Goal: Task Accomplishment & Management: Complete application form

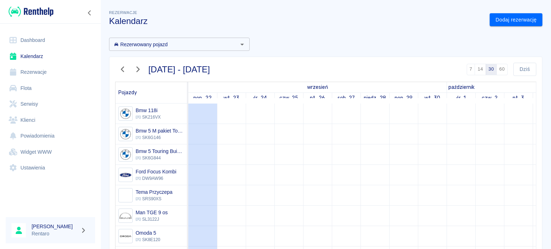
click at [540, 22] on div "Rezerwacje Kalendarz Dodaj rezerwację Rezerwowany pojazd Rezerwowany pojazd [DA…" at bounding box center [325, 190] width 450 height 375
click at [528, 22] on link "Dodaj rezerwację" at bounding box center [515, 19] width 53 height 13
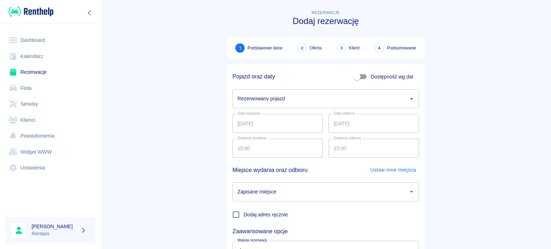
click at [363, 72] on input "Dostępność wg dat" at bounding box center [356, 77] width 41 height 14
checkbox input "true"
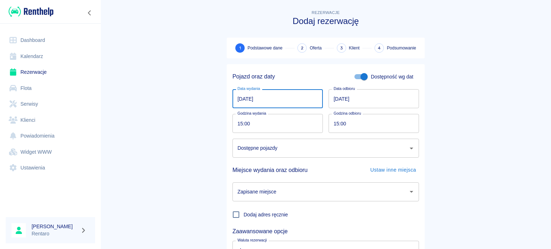
click at [246, 94] on input "[DATE]" at bounding box center [277, 98] width 90 height 19
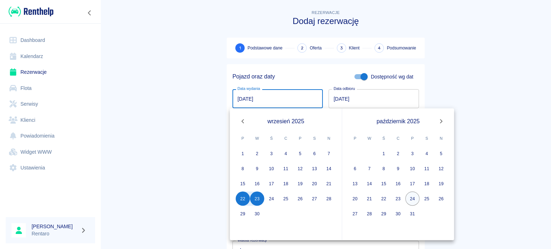
click at [410, 197] on button "24" at bounding box center [412, 199] width 14 height 14
type input "[DATE]"
type input "DD.MM.YYYY"
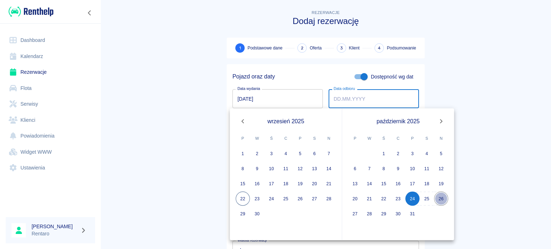
click at [438, 195] on button "26" at bounding box center [441, 199] width 14 height 14
type input "[DATE]"
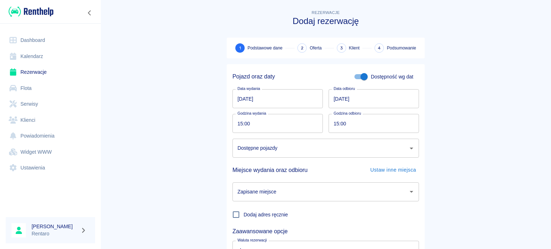
click at [240, 123] on input "15:00" at bounding box center [274, 123] width 85 height 19
type input "10:00"
click at [336, 123] on input "15:00" at bounding box center [370, 123] width 85 height 19
type input "10:00"
click at [310, 150] on input "Dostępne pojazdy" at bounding box center [320, 148] width 169 height 13
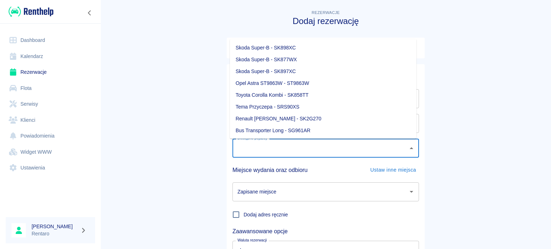
click at [291, 71] on li "Skoda Super-B - SK897XC" at bounding box center [323, 72] width 186 height 12
type input "Skoda Super-B - SK897XC"
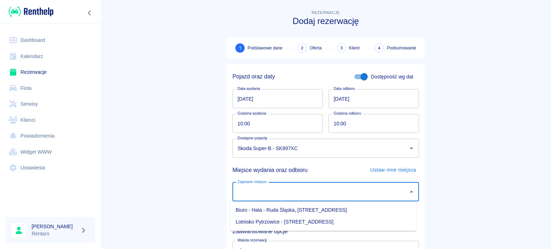
click at [270, 198] on input "Zapisane miejsce" at bounding box center [320, 192] width 169 height 13
click at [266, 212] on li "Biuro - Hala - Ruda Śląska, [STREET_ADDRESS]" at bounding box center [323, 210] width 186 height 12
type input "Biuro - Hala - Ruda Śląska, [STREET_ADDRESS]"
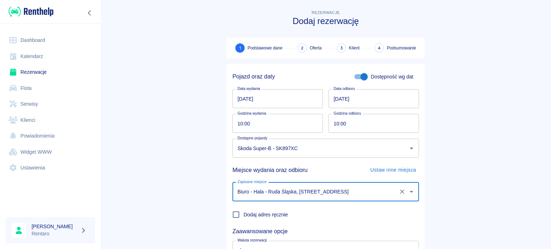
scroll to position [62, 0]
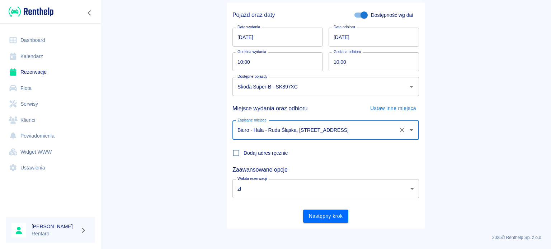
click at [324, 214] on button "Następny krok" at bounding box center [326, 216] width 46 height 13
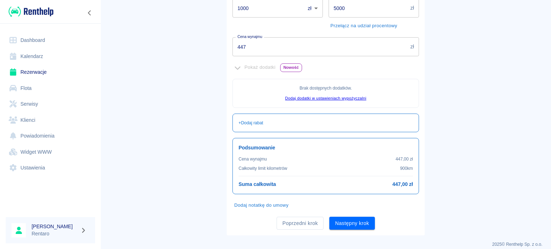
scroll to position [164, 0]
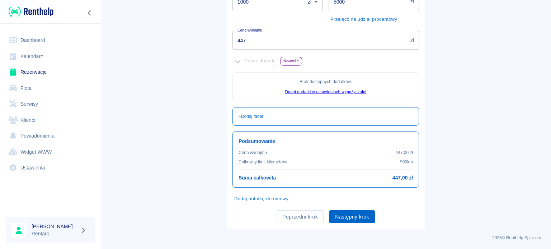
click at [354, 213] on button "Następny krok" at bounding box center [352, 216] width 46 height 13
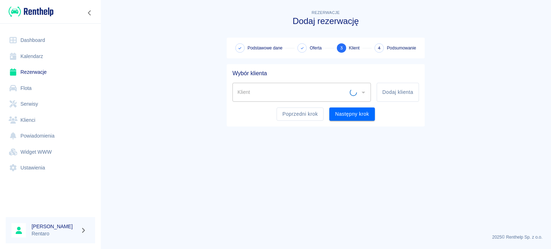
scroll to position [0, 0]
click at [275, 90] on input "Klient" at bounding box center [296, 92] width 121 height 13
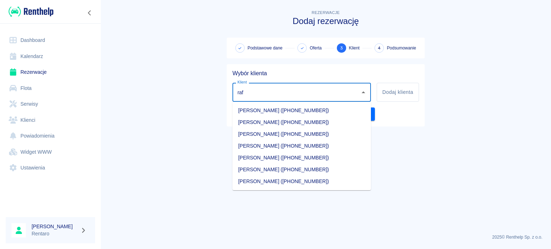
click at [305, 173] on li "[PERSON_NAME] ([PHONE_NUMBER])" at bounding box center [301, 170] width 138 height 12
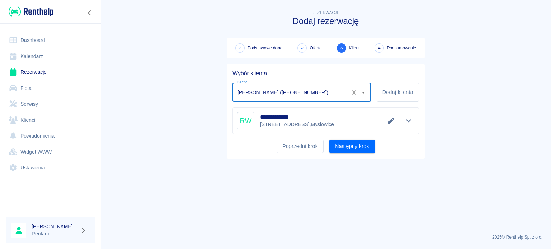
type input "[PERSON_NAME] ([PHONE_NUMBER])"
click at [355, 147] on button "Następny krok" at bounding box center [352, 146] width 46 height 13
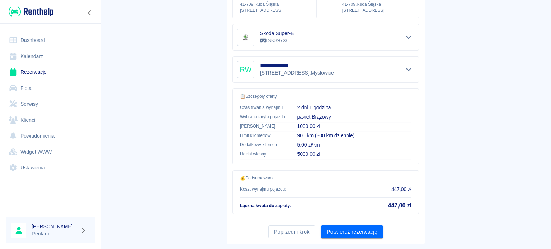
scroll to position [136, 0]
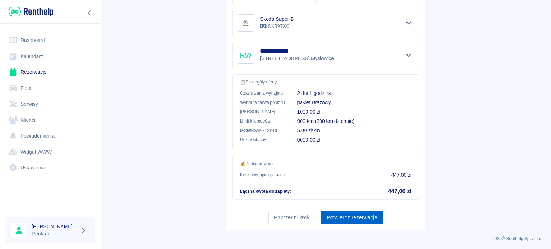
click at [353, 217] on button "Potwierdź rezerwację" at bounding box center [352, 217] width 62 height 13
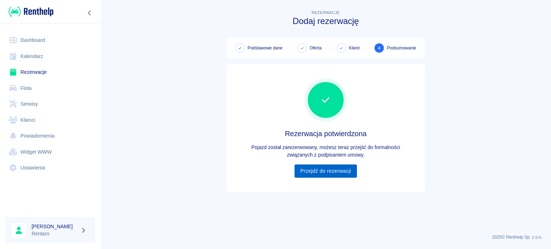
click at [311, 166] on link "Przejdź do rezerwacji" at bounding box center [325, 171] width 62 height 13
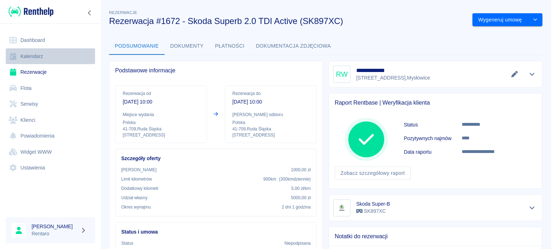
click at [30, 58] on link "Kalendarz" at bounding box center [50, 56] width 89 height 16
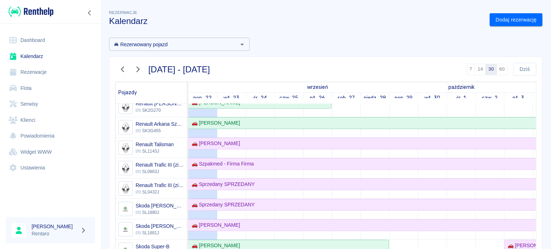
scroll to position [359, 0]
